Goal: Navigation & Orientation: Find specific page/section

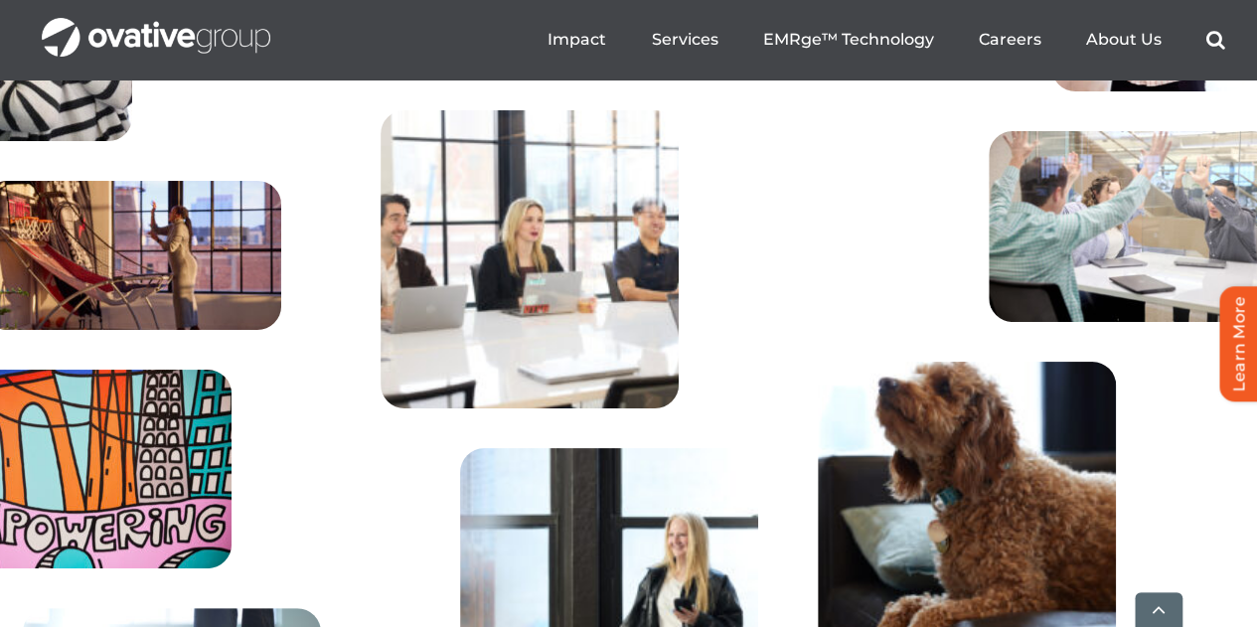
scroll to position [7497, 0]
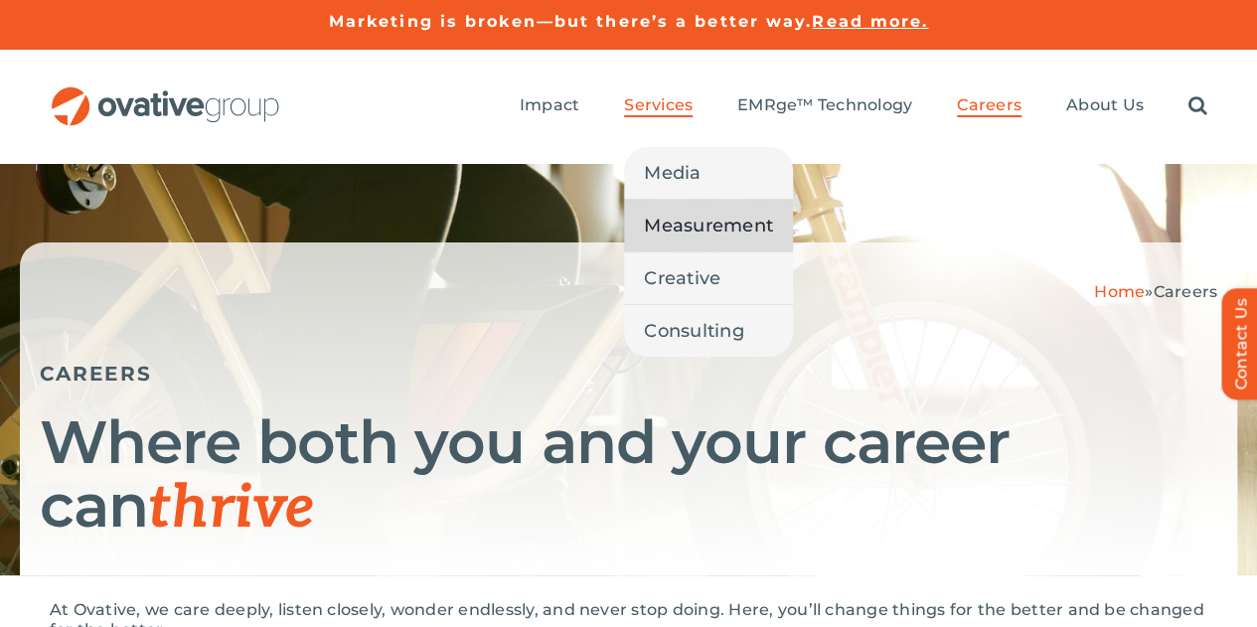
click at [704, 212] on span "Measurement" at bounding box center [708, 226] width 129 height 28
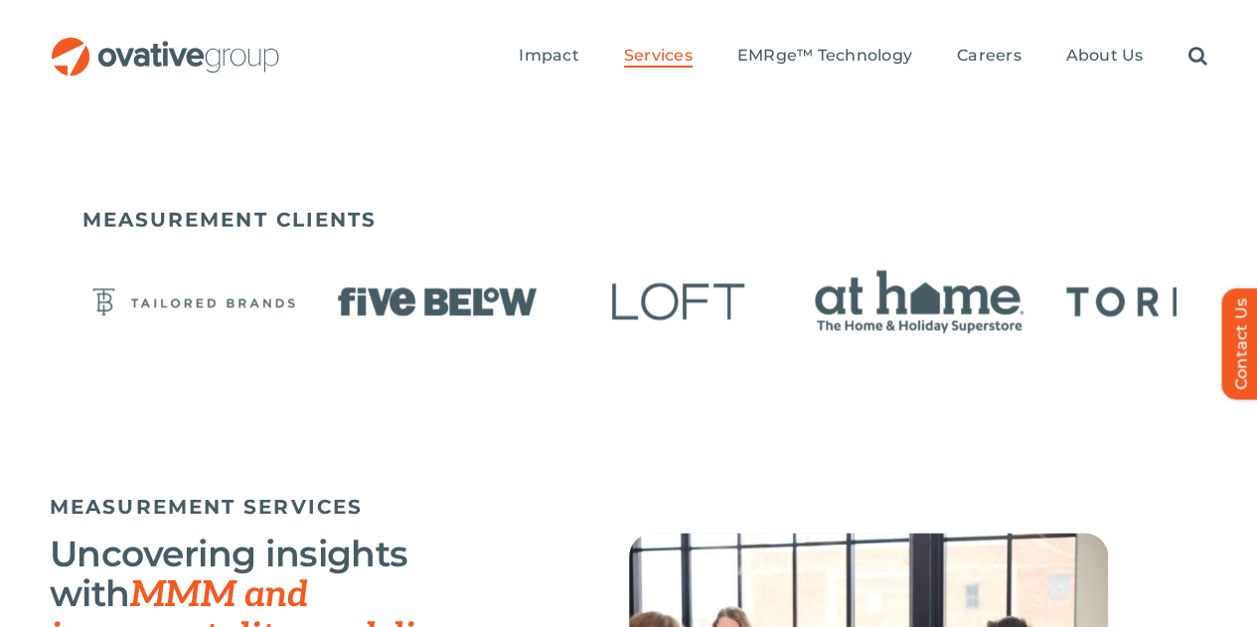
scroll to position [1268, 0]
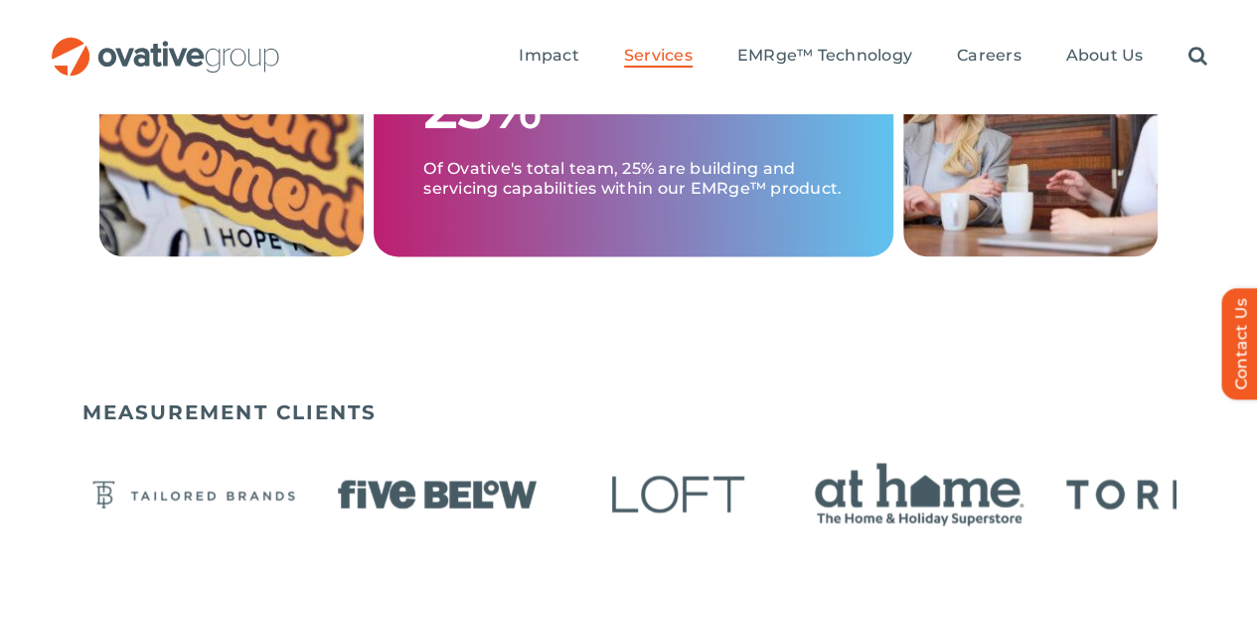
click at [139, 37] on img "OG_Full_horizontal_RGB" at bounding box center [165, 56] width 231 height 39
